Goal: Task Accomplishment & Management: Complete application form

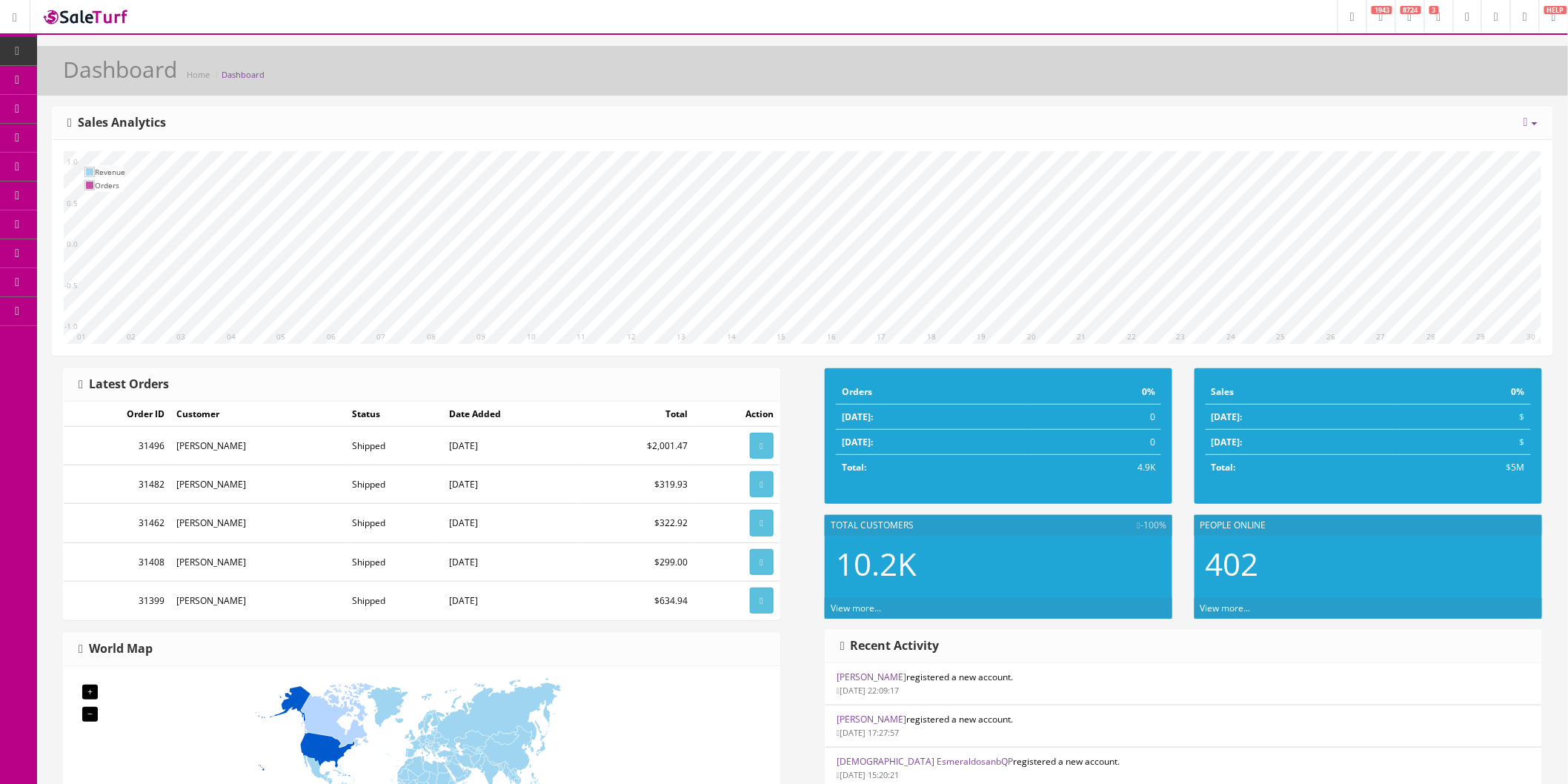
click at [1523, 19] on icon at bounding box center [1525, 16] width 5 height 9
click at [1417, 80] on link "Users" at bounding box center [1464, 81] width 148 height 17
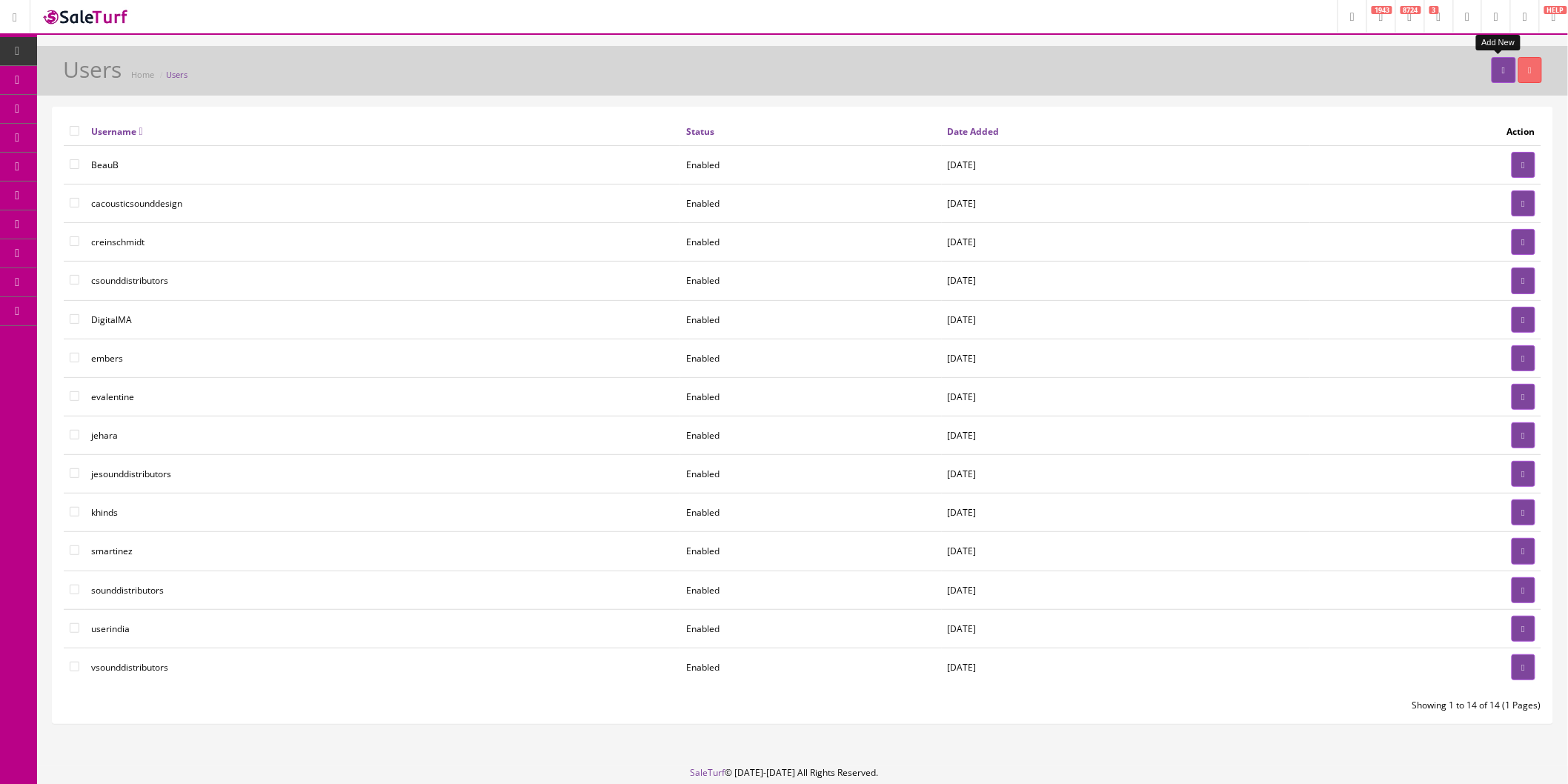
click at [1502, 72] on icon at bounding box center [1504, 70] width 3 height 9
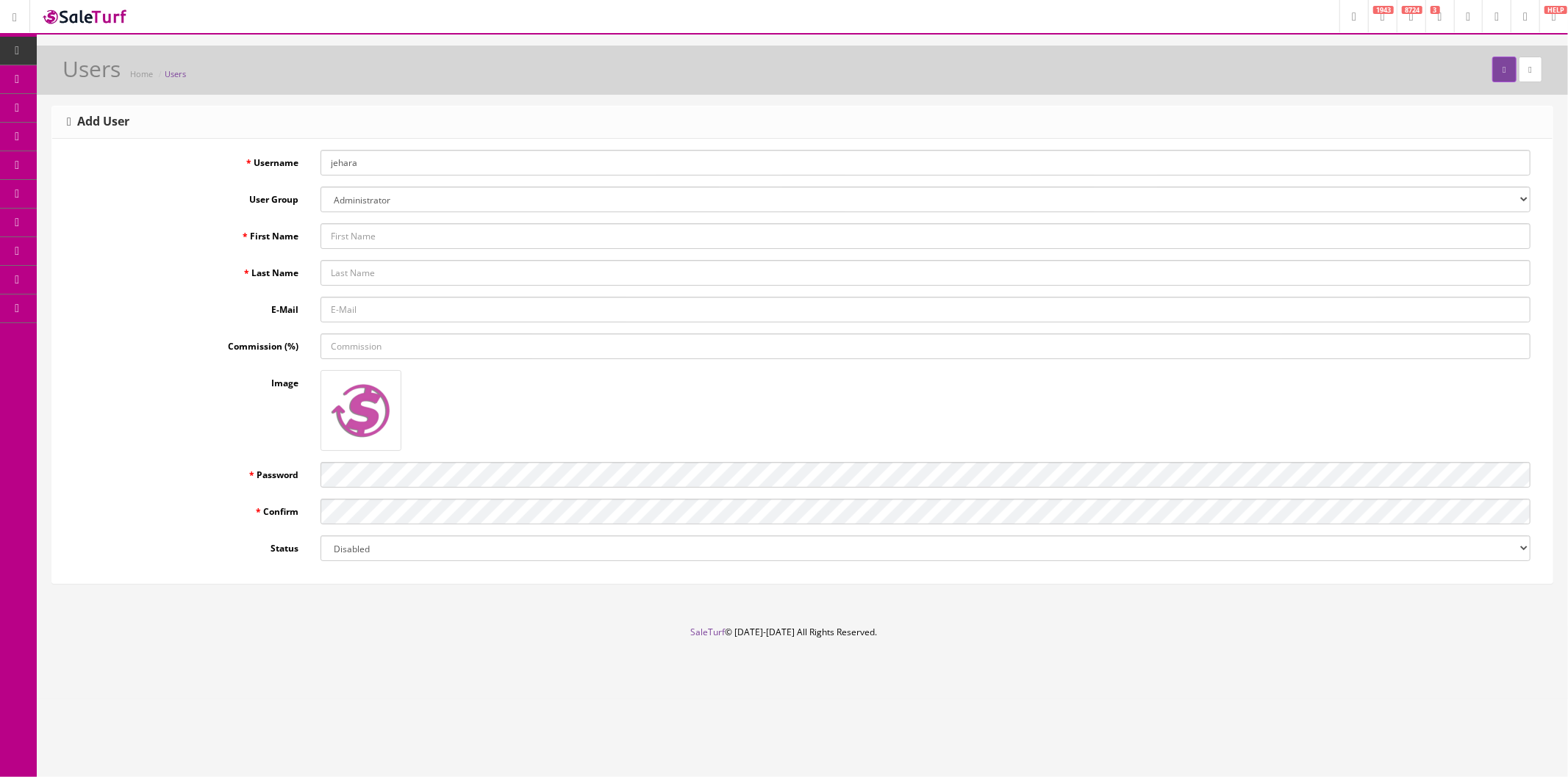
click at [390, 160] on input "jehara" at bounding box center [925, 163] width 1210 height 26
drag, startPoint x: 410, startPoint y: 160, endPoint x: 321, endPoint y: 159, distance: 89.0
click at [321, 159] on input "jehara" at bounding box center [925, 163] width 1210 height 26
type input "techsupplier"
click at [409, 236] on input "First Name" at bounding box center [925, 236] width 1210 height 26
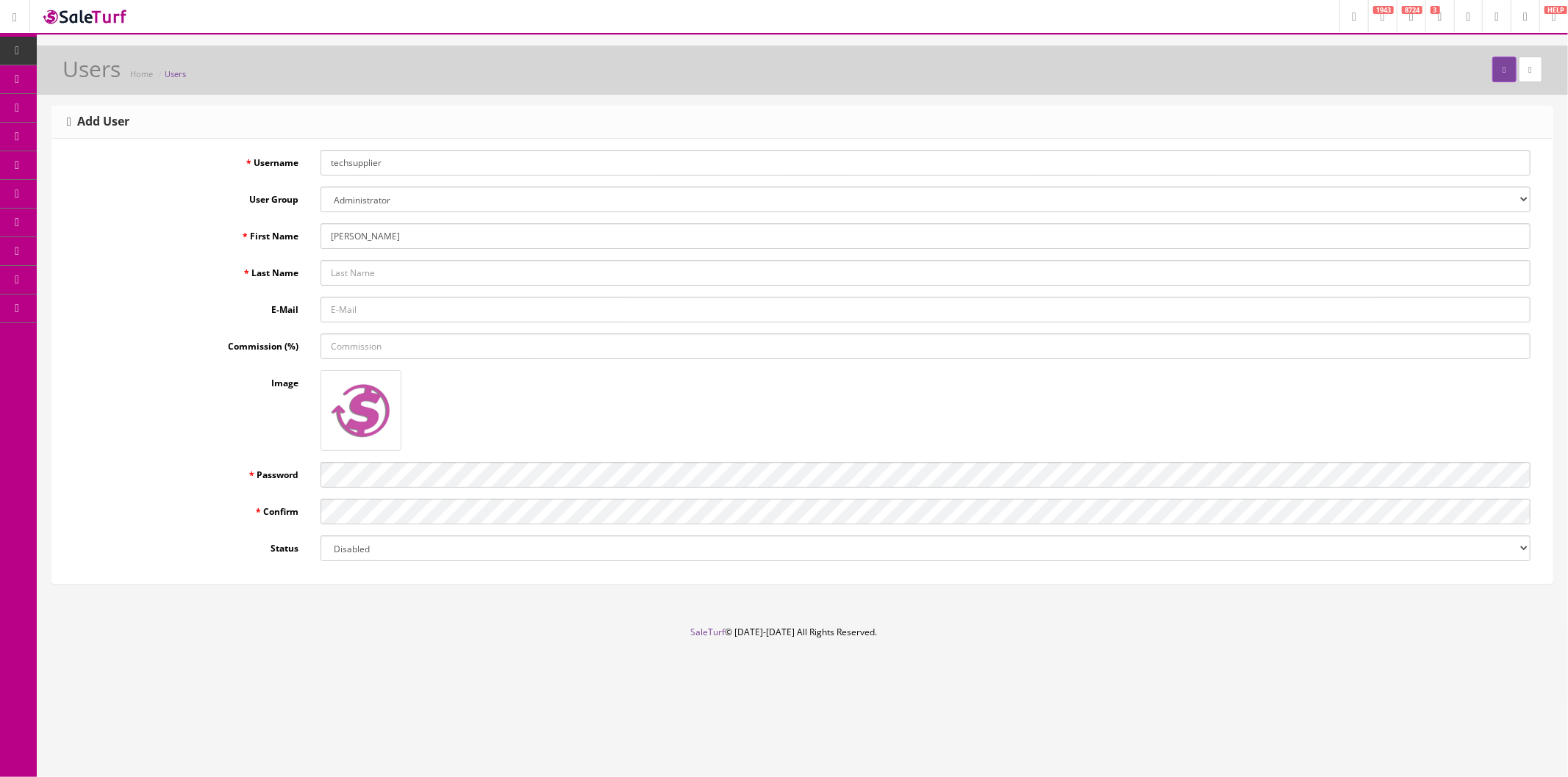
type input "Alex"
click at [405, 268] on input "Last Name" at bounding box center [925, 272] width 1210 height 26
type input "Blaker"
click at [306, 472] on div "Password" at bounding box center [802, 474] width 1479 height 26
click at [370, 593] on div "Add User Username techsupplier User Group Administrator basic codemanager Demon…" at bounding box center [802, 351] width 1531 height 491
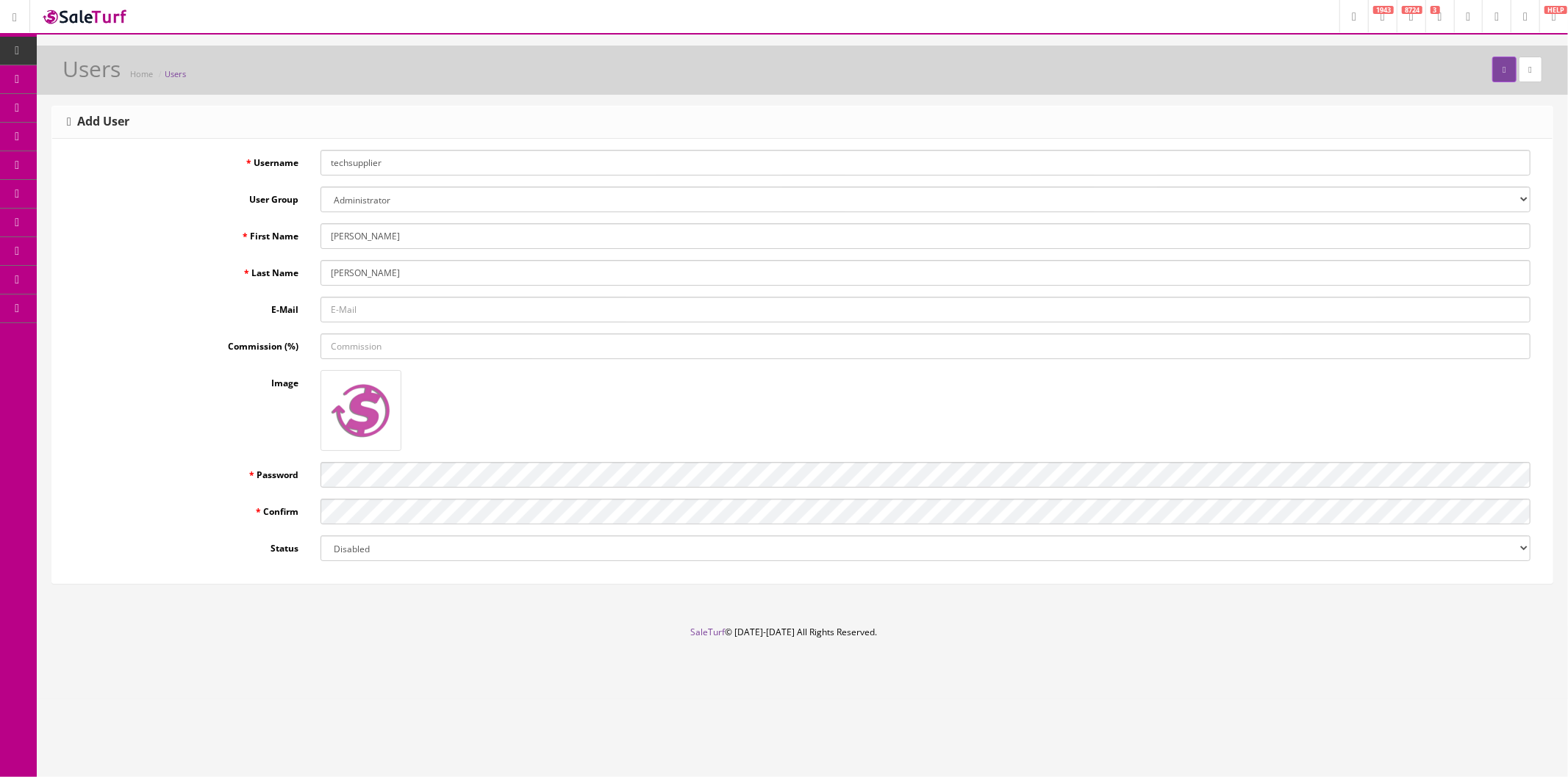
click at [1490, 551] on select "Disabled Enabled" at bounding box center [925, 548] width 1210 height 26
select select "1"
click at [321, 536] on select "Disabled Enabled" at bounding box center [925, 548] width 1210 height 26
click at [1253, 647] on footer "SaleTurf © 2015-2025 All Rights Reserved." at bounding box center [784, 663] width 1568 height 73
click at [1492, 75] on button "submit" at bounding box center [1503, 69] width 23 height 26
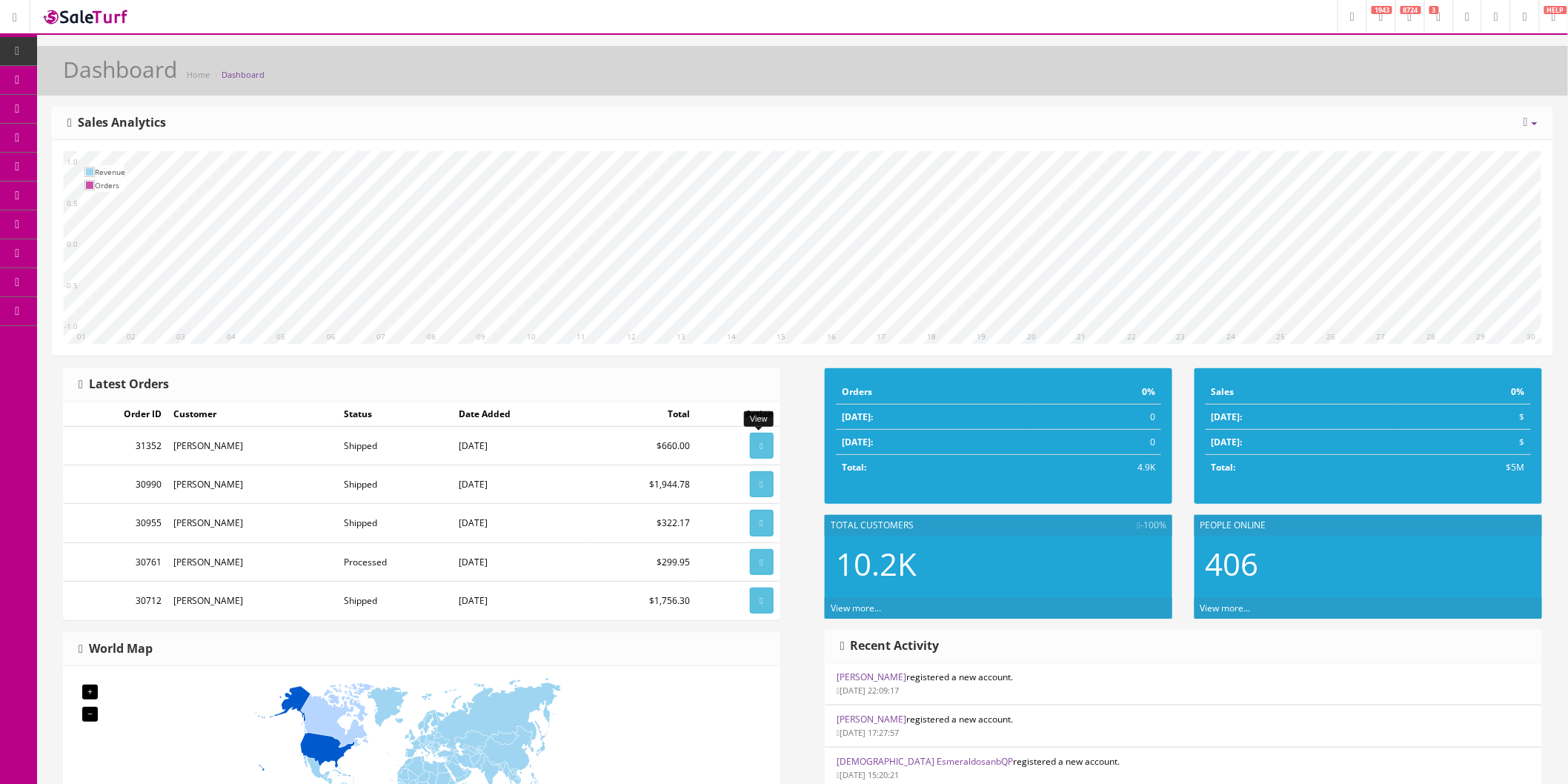
click at [768, 446] on link at bounding box center [762, 446] width 24 height 26
click at [1523, 17] on icon at bounding box center [1525, 16] width 5 height 9
click at [1424, 76] on link "Users" at bounding box center [1464, 81] width 148 height 17
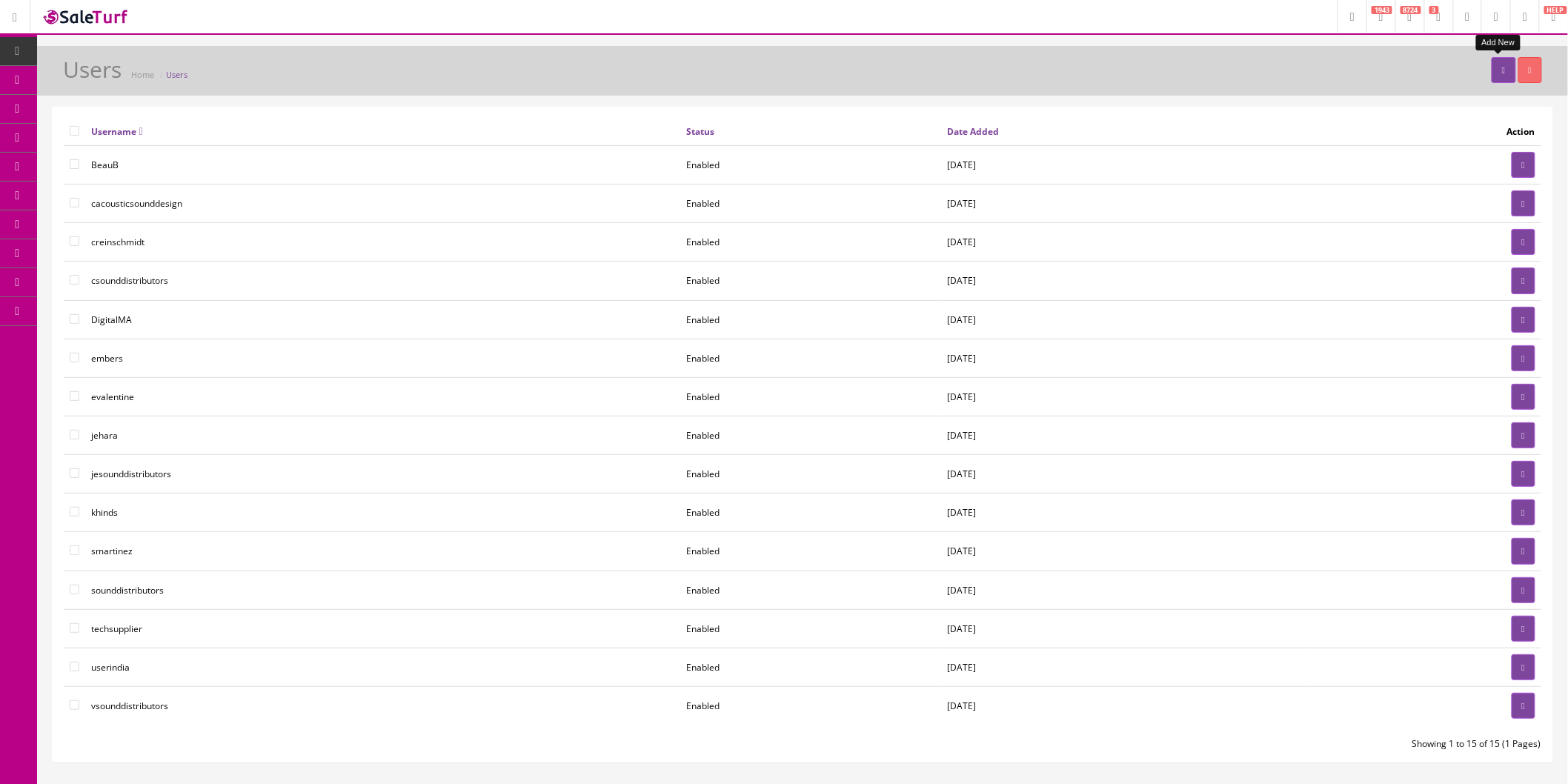
click at [1502, 71] on link at bounding box center [1503, 70] width 24 height 26
click at [1523, 20] on icon at bounding box center [1525, 16] width 5 height 9
click at [1319, 70] on div "Users Home Users" at bounding box center [802, 75] width 1508 height 35
click at [1497, 64] on link at bounding box center [1503, 70] width 24 height 26
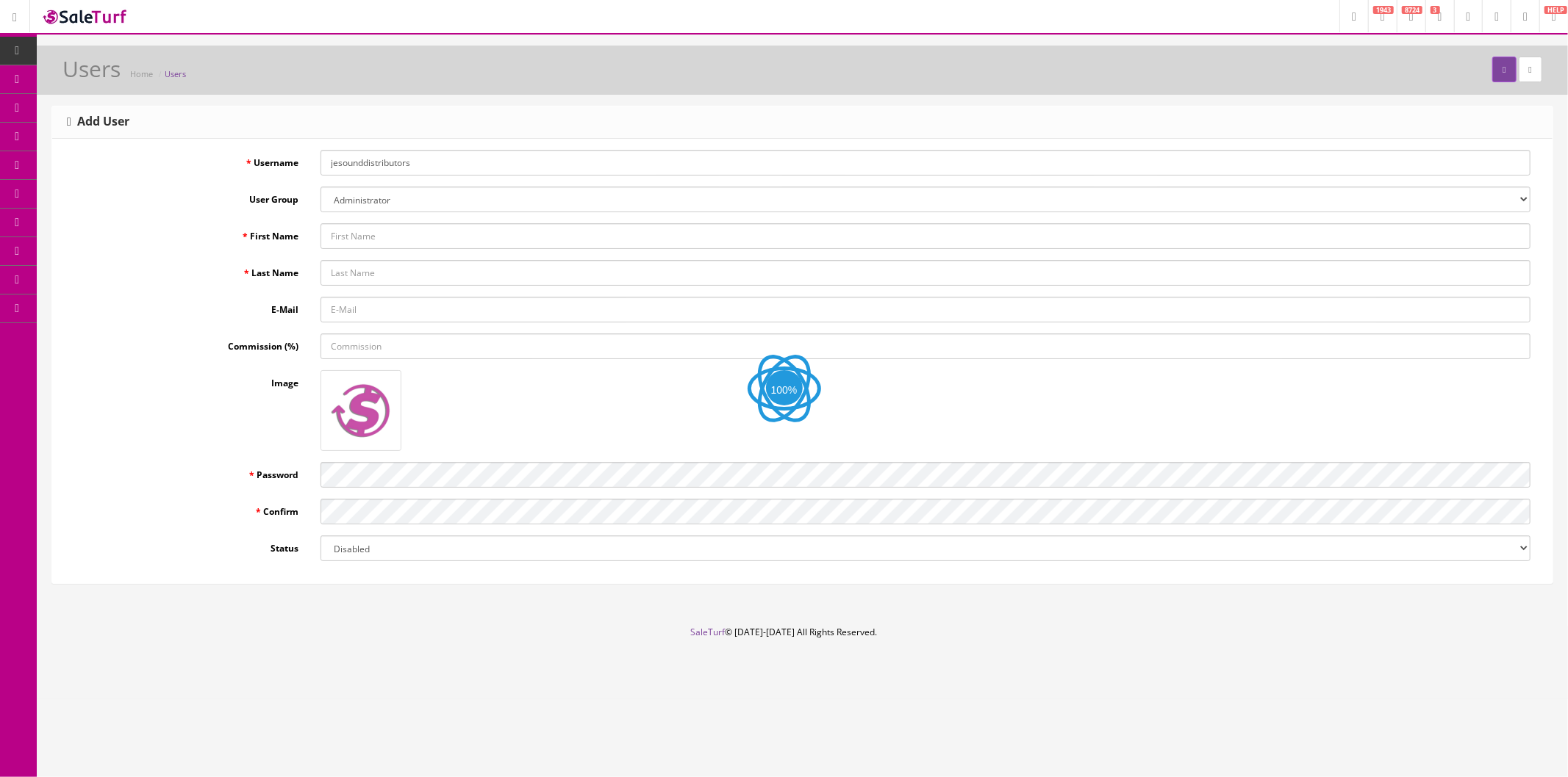
drag, startPoint x: 461, startPoint y: 165, endPoint x: 472, endPoint y: 165, distance: 11.0
click at [461, 165] on input "jesounddistributors" at bounding box center [925, 163] width 1210 height 26
drag, startPoint x: 490, startPoint y: 163, endPoint x: 271, endPoint y: 158, distance: 219.1
click at [271, 158] on div "Username jesounddistributors" at bounding box center [802, 163] width 1479 height 26
type input "techsupplier"
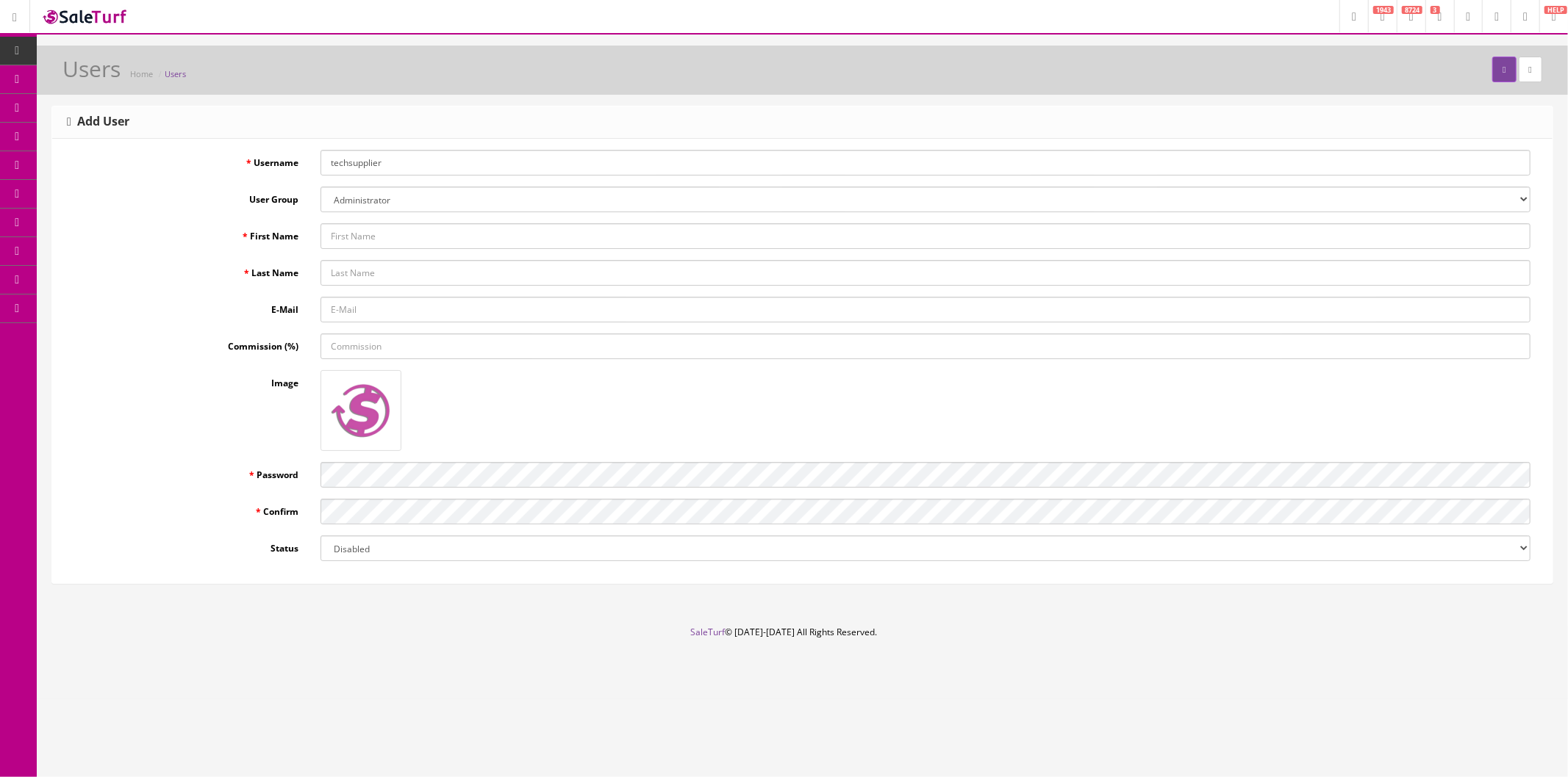
click at [640, 422] on div at bounding box center [925, 411] width 1232 height 81
click at [858, 549] on select "Disabled Enabled" at bounding box center [925, 548] width 1210 height 26
select select "1"
click at [321, 536] on select "Disabled Enabled" at bounding box center [925, 548] width 1210 height 26
click at [1492, 74] on button "submit" at bounding box center [1503, 69] width 23 height 26
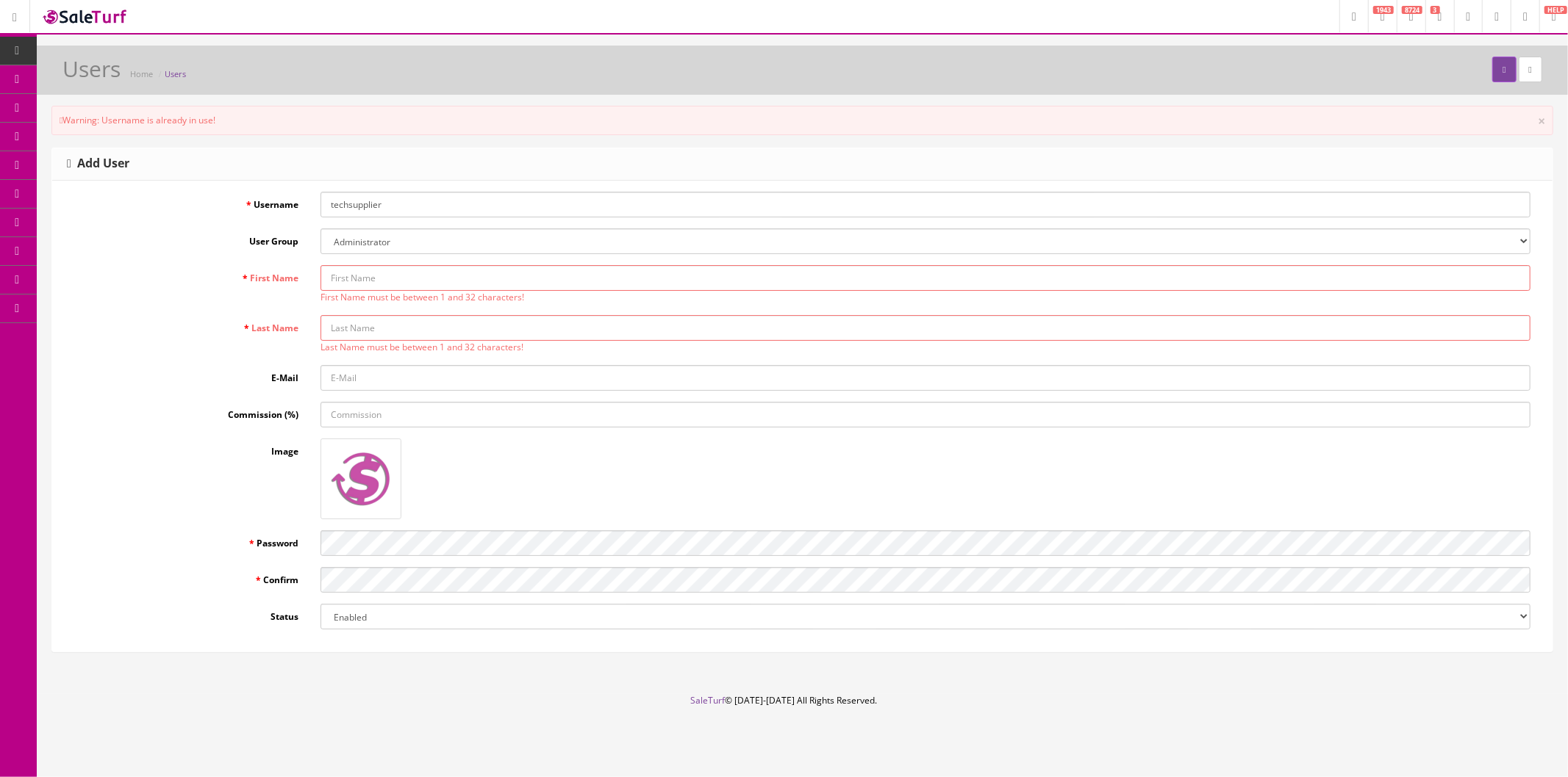
click at [439, 271] on input "First Name" at bounding box center [925, 278] width 1210 height 26
type input "[PERSON_NAME]"
click at [729, 152] on div "Add User" at bounding box center [802, 165] width 1500 height 33
click at [1503, 74] on icon "submit" at bounding box center [1504, 69] width 3 height 9
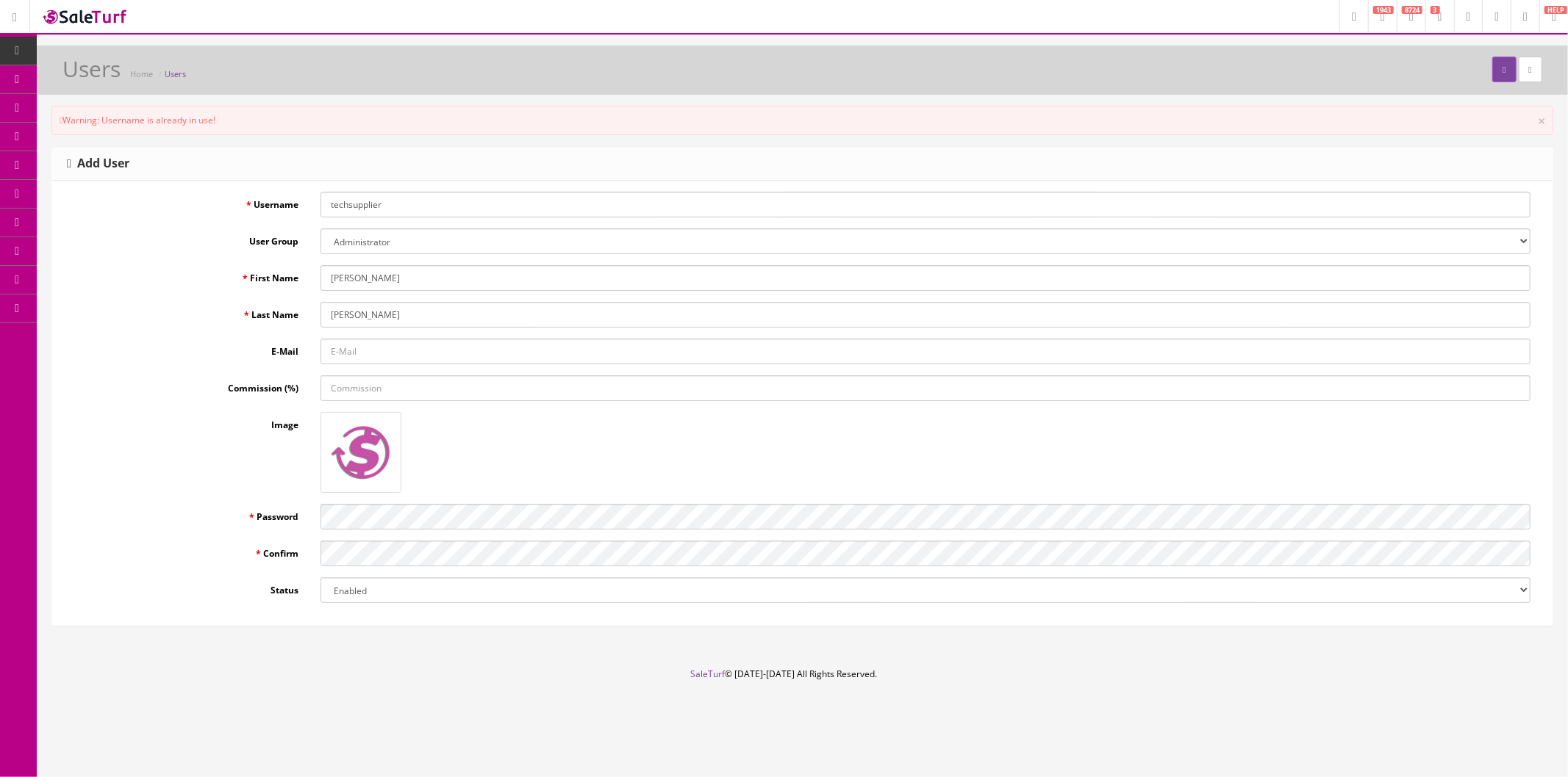
click at [391, 213] on input "techsupplier" at bounding box center [925, 205] width 1210 height 26
type input "techsuppliersd"
click at [623, 152] on div "Add User" at bounding box center [802, 165] width 1500 height 33
click at [1503, 71] on icon "submit" at bounding box center [1504, 69] width 3 height 9
